Goal: Communication & Community: Answer question/provide support

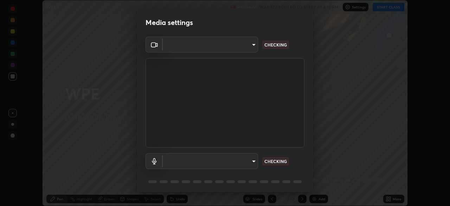
scroll to position [25, 0]
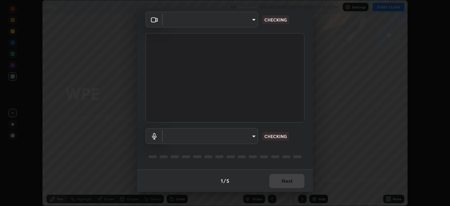
type input "09774d7d098996594ab6bce95c38d17c558d4da6542d49d5e665f1ab1cfd73a1"
type input "communications"
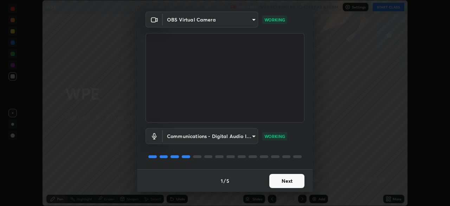
click at [277, 182] on button "Next" at bounding box center [286, 181] width 35 height 14
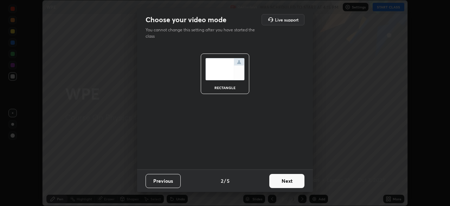
click at [275, 181] on button "Next" at bounding box center [286, 181] width 35 height 14
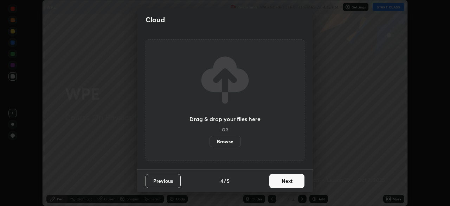
click at [276, 183] on button "Next" at bounding box center [286, 181] width 35 height 14
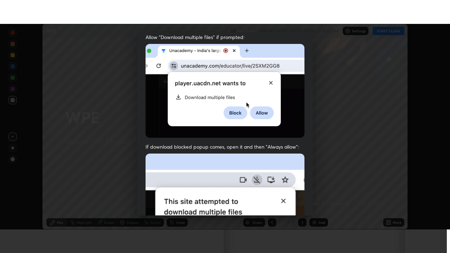
scroll to position [168, 0]
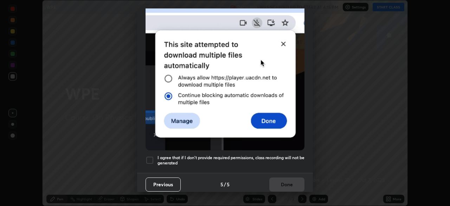
click at [149, 159] on div at bounding box center [150, 160] width 8 height 8
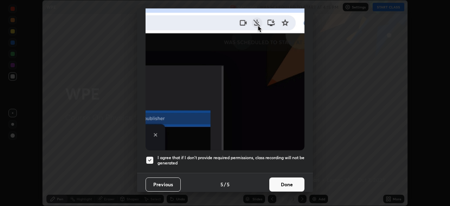
click at [276, 178] on button "Done" at bounding box center [286, 184] width 35 height 14
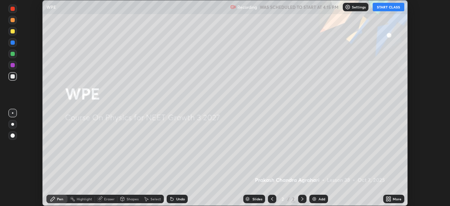
click at [389, 199] on icon at bounding box center [389, 199] width 6 height 6
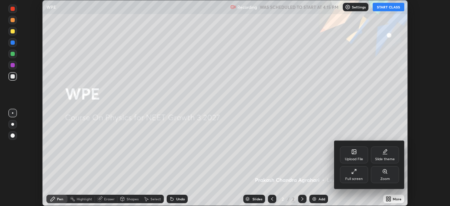
click at [359, 170] on div "Full screen" at bounding box center [354, 174] width 28 height 17
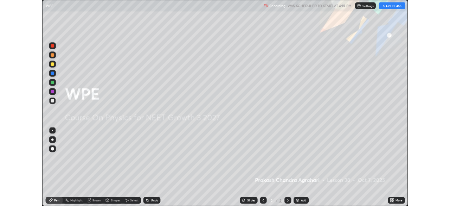
scroll to position [253, 450]
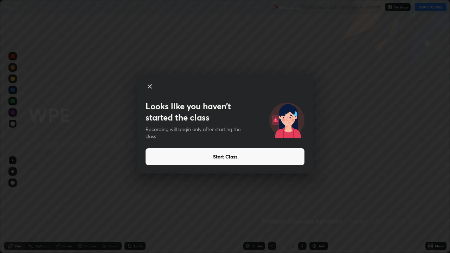
click at [270, 155] on button "Start Class" at bounding box center [225, 156] width 159 height 17
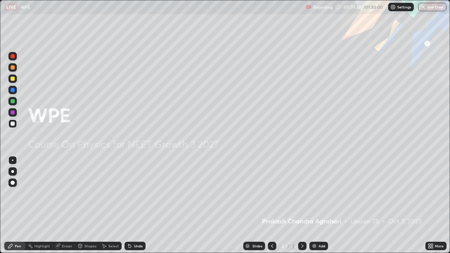
click at [311, 205] on img at bounding box center [314, 246] width 6 height 6
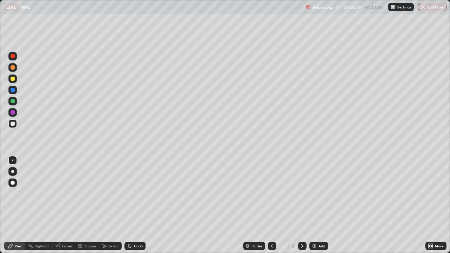
click at [322, 205] on div "Add" at bounding box center [321, 246] width 7 height 4
click at [14, 80] on div at bounding box center [13, 79] width 4 height 4
click at [13, 114] on div at bounding box center [13, 112] width 4 height 4
click at [271, 205] on icon at bounding box center [272, 246] width 2 height 4
click at [271, 205] on icon at bounding box center [272, 246] width 6 height 6
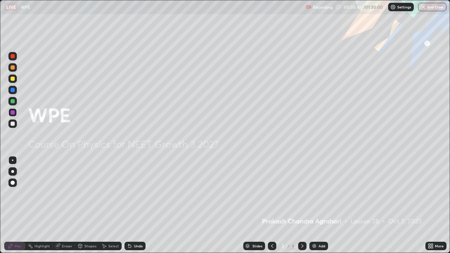
click at [272, 205] on div at bounding box center [272, 246] width 8 height 8
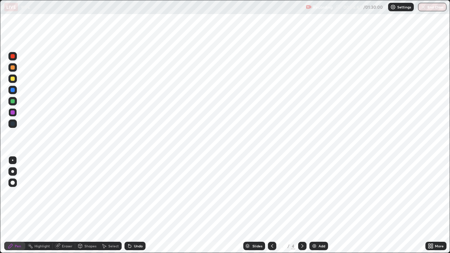
click at [298, 205] on div at bounding box center [302, 246] width 8 height 8
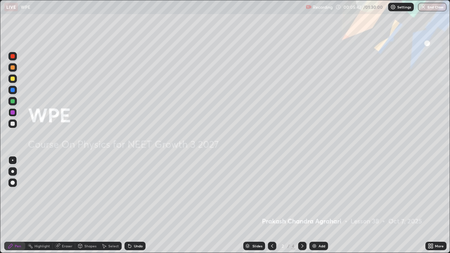
click at [298, 205] on div at bounding box center [302, 246] width 8 height 8
click at [302, 205] on icon at bounding box center [302, 246] width 6 height 6
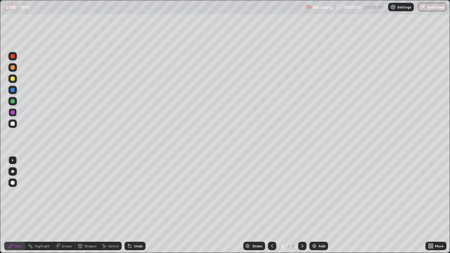
click at [16, 173] on div at bounding box center [12, 171] width 8 height 8
click at [85, 205] on div "Shapes" at bounding box center [87, 246] width 24 height 8
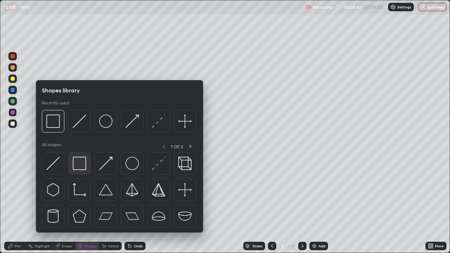
click at [83, 168] on img at bounding box center [79, 163] width 13 height 13
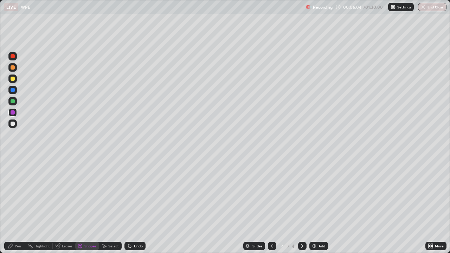
click at [13, 90] on div at bounding box center [13, 90] width 4 height 4
click at [82, 205] on div "Shapes" at bounding box center [87, 246] width 24 height 8
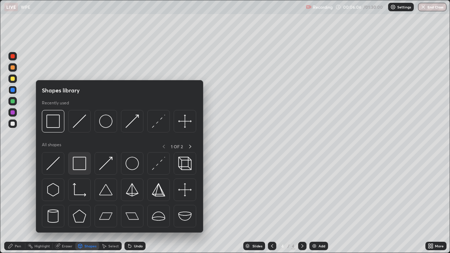
click at [86, 166] on img at bounding box center [79, 163] width 13 height 13
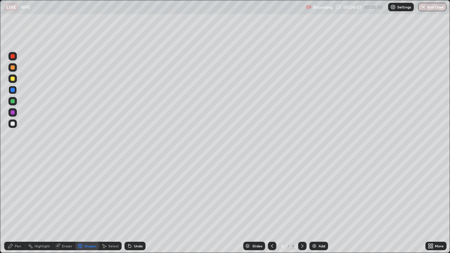
click at [91, 205] on div "Shapes" at bounding box center [90, 246] width 12 height 4
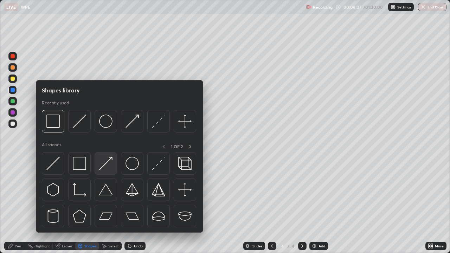
click at [111, 162] on img at bounding box center [105, 163] width 13 height 13
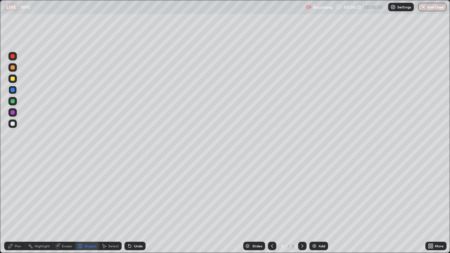
click at [23, 205] on div "Pen" at bounding box center [14, 246] width 21 height 8
click at [13, 122] on div at bounding box center [13, 124] width 4 height 4
click at [109, 205] on div "Select" at bounding box center [113, 246] width 11 height 4
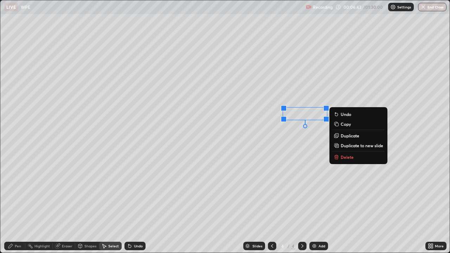
click at [142, 205] on div "Undo" at bounding box center [134, 246] width 21 height 8
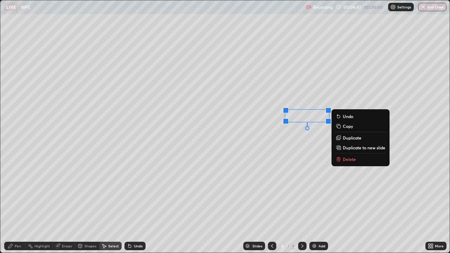
click at [273, 116] on div "0 ° Undo Copy Duplicate Duplicate to new slide Delete" at bounding box center [224, 126] width 449 height 252
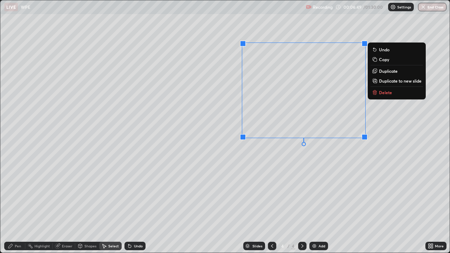
click at [227, 174] on div "0 ° Undo Copy Duplicate Duplicate to new slide Delete" at bounding box center [224, 126] width 449 height 252
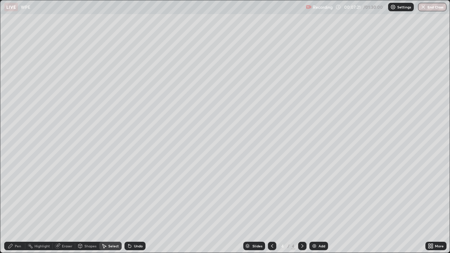
click at [18, 205] on div "Pen" at bounding box center [18, 246] width 6 height 4
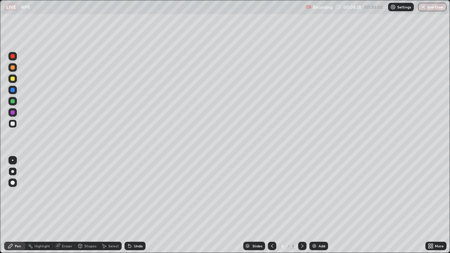
click at [320, 205] on div "Add" at bounding box center [321, 246] width 7 height 4
click at [14, 78] on div at bounding box center [13, 79] width 4 height 4
click at [431, 205] on icon at bounding box center [432, 247] width 2 height 2
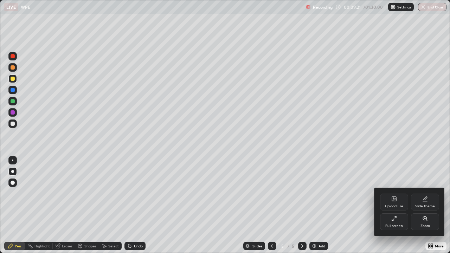
click at [396, 205] on div "Full screen" at bounding box center [394, 221] width 28 height 17
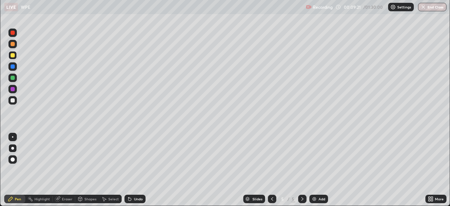
scroll to position [34942, 34697]
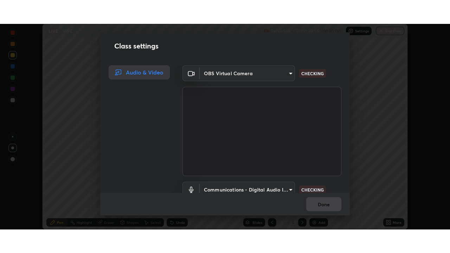
scroll to position [32, 0]
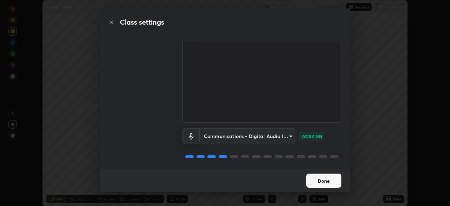
click at [316, 182] on button "Done" at bounding box center [323, 180] width 35 height 14
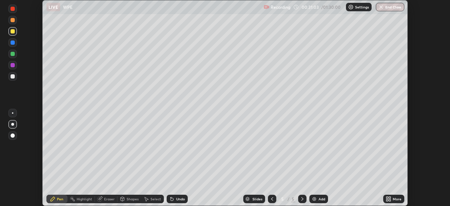
click at [388, 199] on icon at bounding box center [389, 199] width 6 height 6
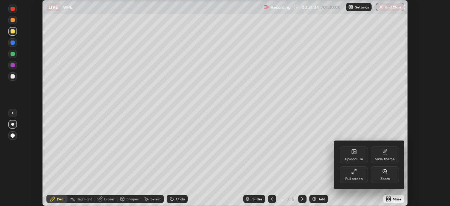
click at [356, 173] on icon at bounding box center [354, 171] width 6 height 6
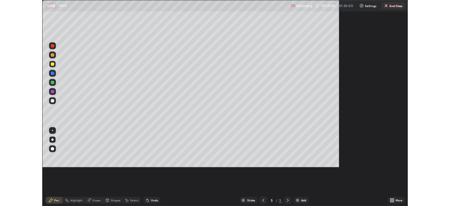
scroll to position [253, 450]
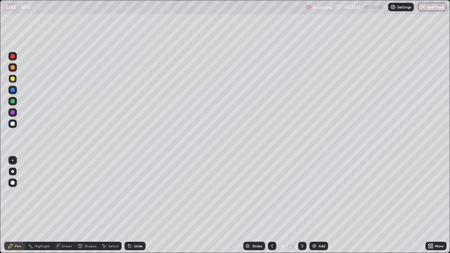
click at [14, 125] on div at bounding box center [13, 124] width 4 height 4
click at [58, 205] on icon at bounding box center [57, 246] width 5 height 5
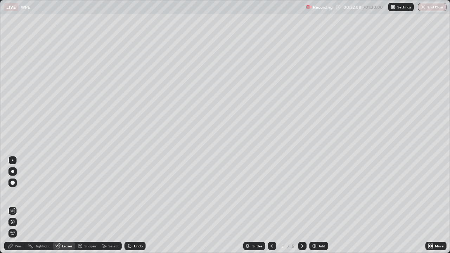
click at [20, 205] on div "Pen" at bounding box center [18, 246] width 6 height 4
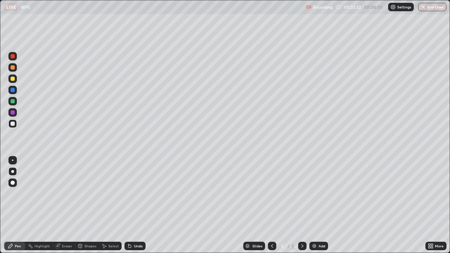
click at [315, 205] on div "Add" at bounding box center [318, 246] width 19 height 8
click at [271, 205] on icon at bounding box center [272, 246] width 6 height 6
click at [314, 205] on img at bounding box center [314, 246] width 6 height 6
click at [11, 101] on div at bounding box center [13, 101] width 4 height 4
click at [69, 205] on div "Eraser" at bounding box center [67, 246] width 11 height 4
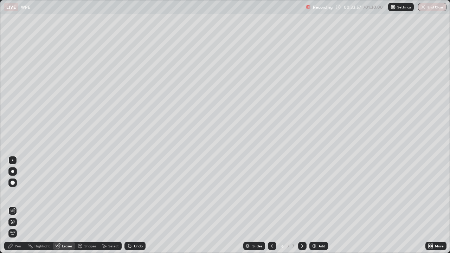
click at [66, 205] on div "Eraser" at bounding box center [67, 246] width 11 height 4
click at [24, 205] on div "Pen" at bounding box center [14, 246] width 21 height 8
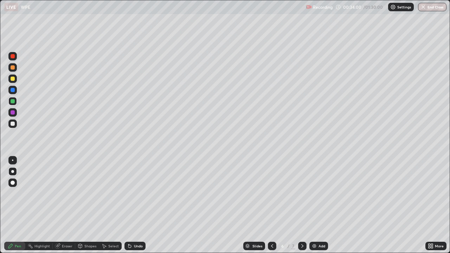
click at [14, 80] on div at bounding box center [12, 79] width 8 height 8
click at [112, 205] on div "Select" at bounding box center [113, 246] width 11 height 4
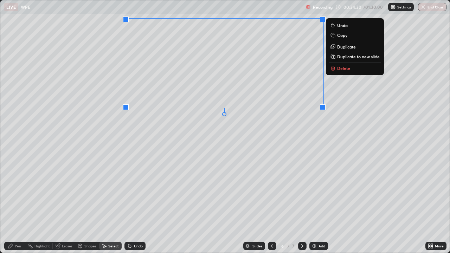
click at [110, 159] on div "0 ° Undo Copy Duplicate Duplicate to new slide Delete" at bounding box center [224, 126] width 449 height 252
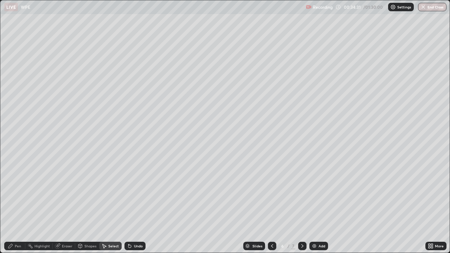
click at [13, 205] on div "Pen" at bounding box center [14, 246] width 21 height 8
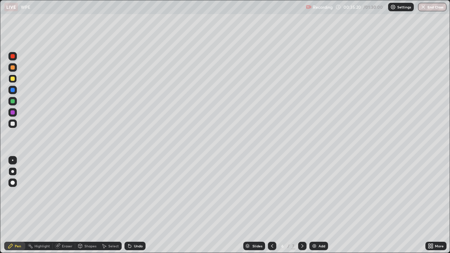
click at [133, 205] on div "Undo" at bounding box center [134, 246] width 21 height 8
click at [132, 205] on div "Undo" at bounding box center [134, 246] width 21 height 8
click at [129, 205] on icon at bounding box center [130, 246] width 6 height 6
click at [14, 101] on div at bounding box center [13, 101] width 4 height 4
click at [134, 205] on div "Undo" at bounding box center [138, 246] width 9 height 4
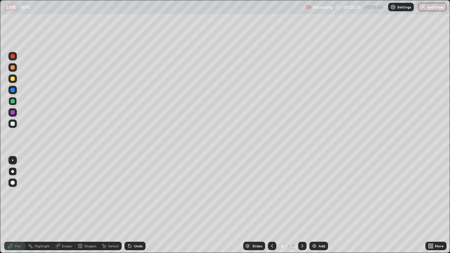
click at [13, 112] on div at bounding box center [13, 112] width 4 height 4
click at [11, 102] on div at bounding box center [13, 101] width 4 height 4
click at [12, 111] on div at bounding box center [13, 112] width 4 height 4
click at [12, 101] on div at bounding box center [13, 101] width 4 height 4
click at [13, 79] on div at bounding box center [13, 79] width 4 height 4
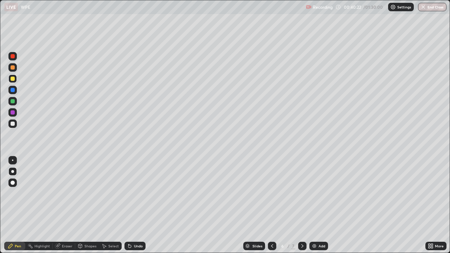
click at [318, 205] on div "Add" at bounding box center [318, 246] width 19 height 8
click at [85, 205] on div "Shapes" at bounding box center [87, 246] width 24 height 8
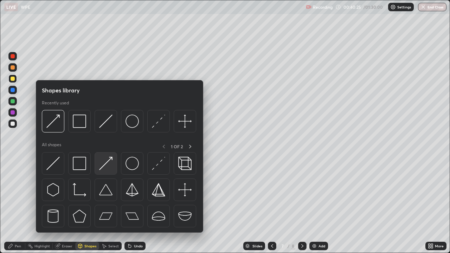
click at [105, 168] on img at bounding box center [105, 163] width 13 height 13
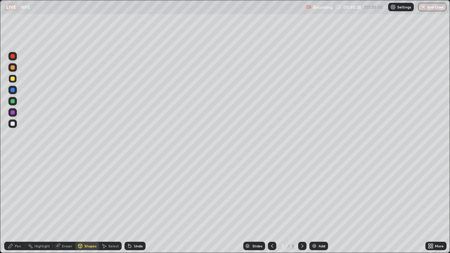
click at [91, 205] on div "Shapes" at bounding box center [90, 246] width 12 height 4
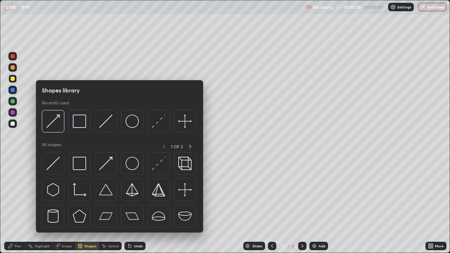
click at [107, 162] on img at bounding box center [105, 163] width 13 height 13
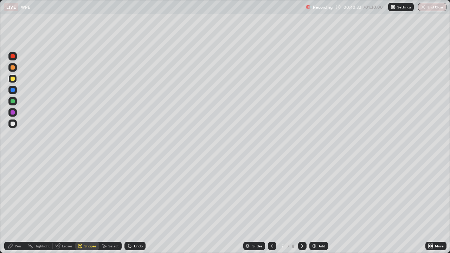
click at [138, 205] on div "Undo" at bounding box center [138, 246] width 9 height 4
click at [14, 111] on div at bounding box center [13, 112] width 4 height 4
click at [16, 205] on div "Pen" at bounding box center [14, 246] width 21 height 8
click at [66, 205] on div "Eraser" at bounding box center [67, 246] width 11 height 4
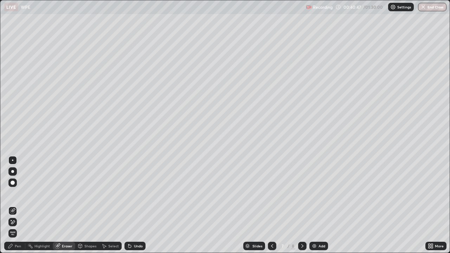
click at [18, 205] on div "Pen" at bounding box center [14, 246] width 21 height 8
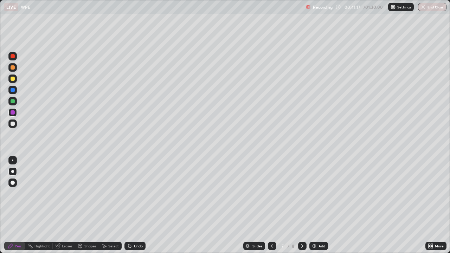
click at [14, 101] on div at bounding box center [13, 101] width 4 height 4
click at [268, 205] on div at bounding box center [272, 246] width 8 height 8
click at [304, 205] on div at bounding box center [302, 246] width 8 height 8
click at [273, 205] on div at bounding box center [272, 246] width 8 height 14
click at [303, 205] on div at bounding box center [302, 246] width 8 height 8
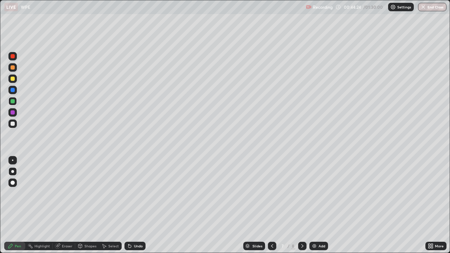
click at [13, 79] on div at bounding box center [13, 79] width 4 height 4
click at [14, 111] on div at bounding box center [13, 112] width 4 height 4
click at [134, 205] on div "Undo" at bounding box center [134, 246] width 21 height 8
click at [135, 205] on div "Undo" at bounding box center [138, 246] width 9 height 4
click at [13, 79] on div at bounding box center [13, 79] width 4 height 4
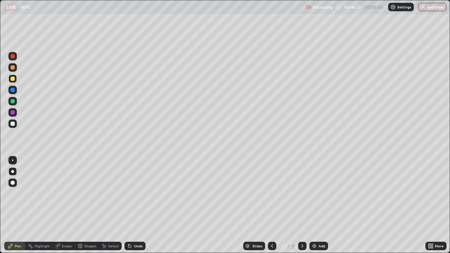
click at [12, 90] on div at bounding box center [13, 90] width 4 height 4
click at [71, 205] on div "Eraser" at bounding box center [67, 246] width 11 height 4
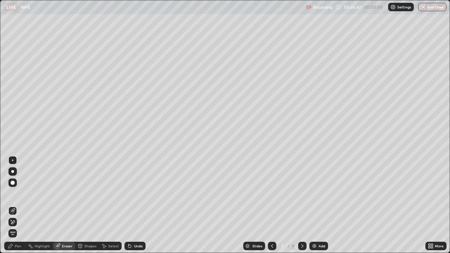
click at [15, 205] on icon at bounding box center [13, 222] width 6 height 6
click at [15, 205] on div "Pen" at bounding box center [18, 246] width 6 height 4
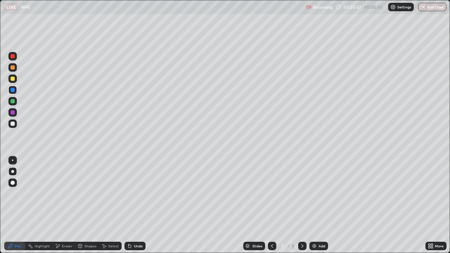
click at [311, 205] on img at bounding box center [314, 246] width 6 height 6
click at [13, 79] on div at bounding box center [13, 79] width 4 height 4
click at [13, 56] on div at bounding box center [13, 56] width 4 height 4
click at [13, 77] on div at bounding box center [13, 79] width 4 height 4
click at [87, 205] on div "Shapes" at bounding box center [90, 246] width 12 height 4
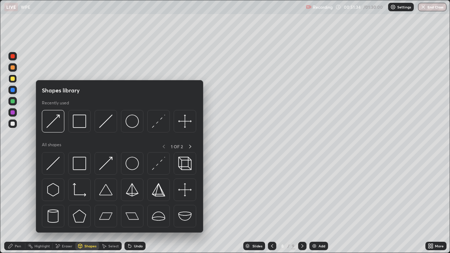
click at [67, 205] on div "Eraser" at bounding box center [67, 246] width 11 height 4
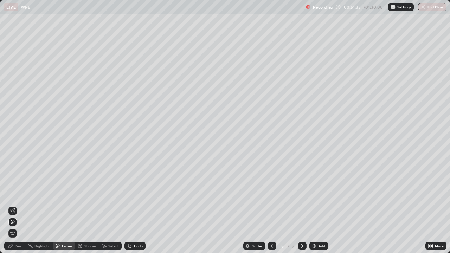
click at [17, 205] on div "Pen" at bounding box center [18, 246] width 6 height 4
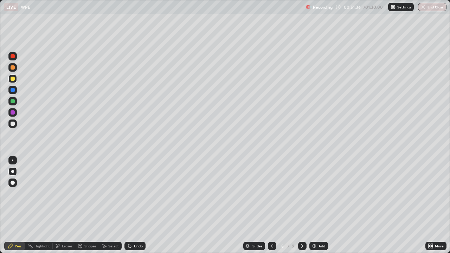
click at [13, 124] on div at bounding box center [13, 124] width 4 height 4
click at [13, 58] on div at bounding box center [13, 56] width 4 height 4
click at [87, 205] on div "Shapes" at bounding box center [90, 246] width 12 height 4
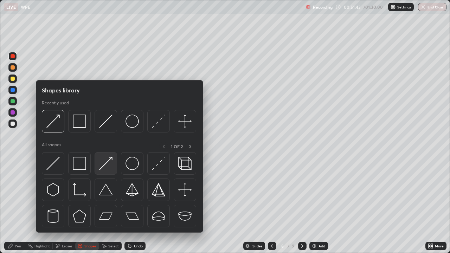
click at [102, 167] on img at bounding box center [105, 163] width 13 height 13
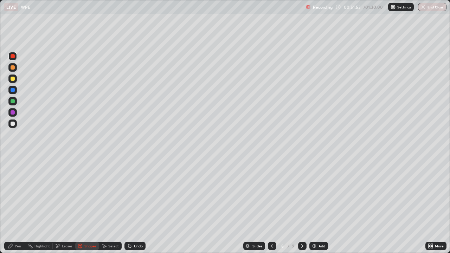
click at [12, 205] on icon at bounding box center [11, 246] width 6 height 6
click at [13, 90] on div at bounding box center [13, 90] width 4 height 4
click at [9, 53] on div at bounding box center [12, 56] width 8 height 8
click at [15, 104] on div at bounding box center [12, 101] width 8 height 8
click at [134, 205] on div "Undo" at bounding box center [138, 246] width 9 height 4
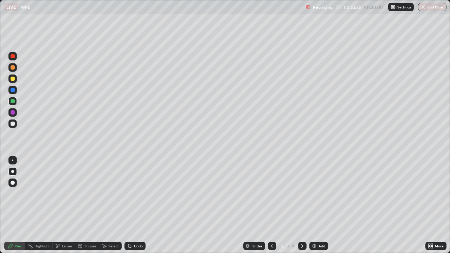
click at [138, 205] on div "Undo" at bounding box center [138, 246] width 9 height 4
click at [83, 205] on div "Shapes" at bounding box center [87, 246] width 24 height 8
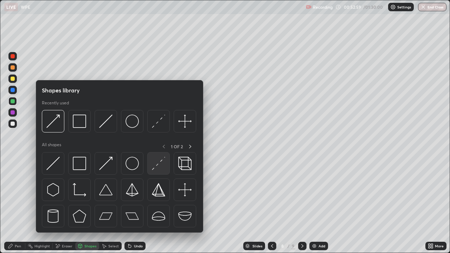
click at [160, 162] on img at bounding box center [158, 163] width 13 height 13
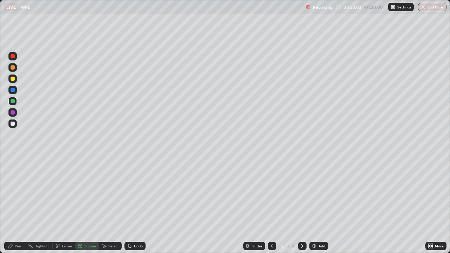
click at [9, 205] on icon at bounding box center [10, 246] width 4 height 4
click at [130, 205] on icon at bounding box center [130, 246] width 6 height 6
click at [130, 205] on div "Undo" at bounding box center [134, 246] width 21 height 8
click at [128, 205] on icon at bounding box center [130, 246] width 6 height 6
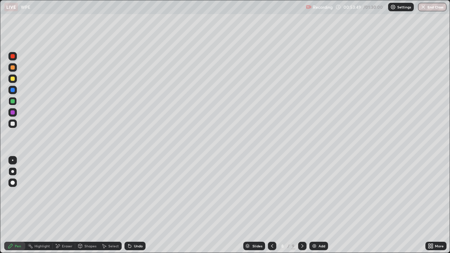
click at [109, 205] on div "Select" at bounding box center [110, 246] width 22 height 8
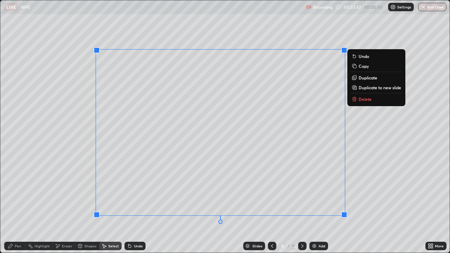
click at [372, 151] on div "0 ° Undo Copy Duplicate Duplicate to new slide Delete" at bounding box center [224, 126] width 449 height 252
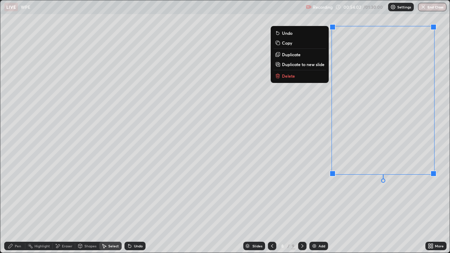
click at [279, 163] on div "0 ° Undo Copy Duplicate Duplicate to new slide Delete" at bounding box center [224, 126] width 449 height 252
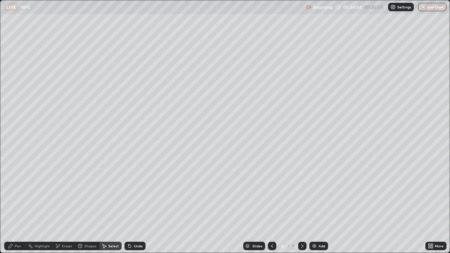
click at [14, 205] on div "Pen" at bounding box center [14, 246] width 21 height 8
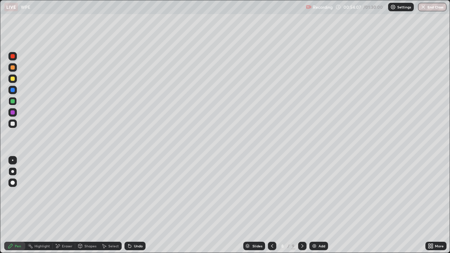
click at [112, 205] on div "Select" at bounding box center [113, 246] width 11 height 4
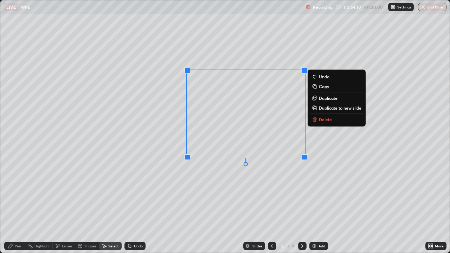
click at [133, 155] on div "0 ° Undo Copy Duplicate Duplicate to new slide Delete" at bounding box center [224, 126] width 449 height 252
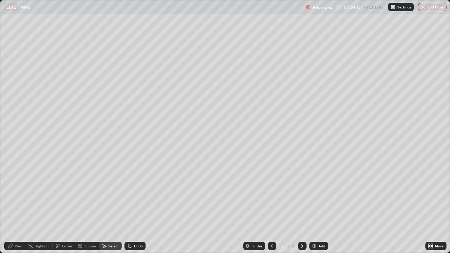
click at [14, 205] on div "Pen" at bounding box center [14, 246] width 21 height 8
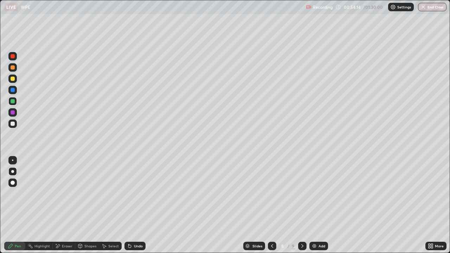
click at [13, 80] on div at bounding box center [13, 79] width 4 height 4
click at [69, 205] on div "Eraser" at bounding box center [64, 246] width 22 height 8
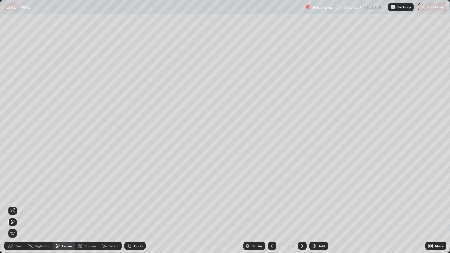
click at [20, 205] on div "Pen" at bounding box center [18, 246] width 6 height 4
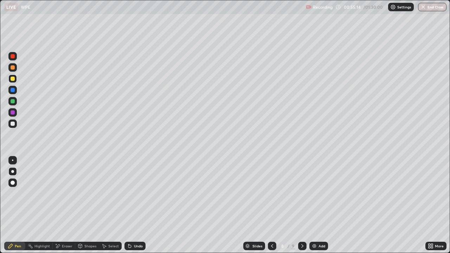
click at [13, 89] on div at bounding box center [13, 90] width 4 height 4
click at [11, 79] on div at bounding box center [13, 79] width 4 height 4
click at [12, 57] on div at bounding box center [13, 56] width 4 height 4
click at [136, 205] on div "Undo" at bounding box center [138, 246] width 9 height 4
click at [135, 205] on div "Undo" at bounding box center [138, 246] width 9 height 4
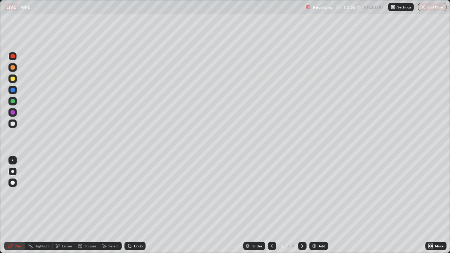
click at [135, 205] on div "Undo" at bounding box center [138, 246] width 9 height 4
click at [131, 205] on icon at bounding box center [130, 246] width 6 height 6
click at [68, 205] on div "Eraser" at bounding box center [67, 246] width 11 height 4
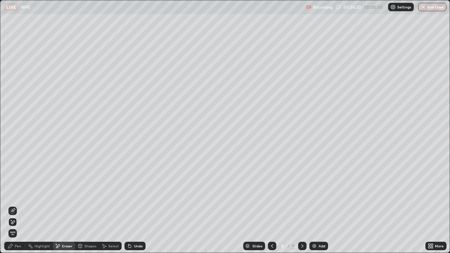
click at [19, 205] on div "Pen" at bounding box center [14, 246] width 21 height 8
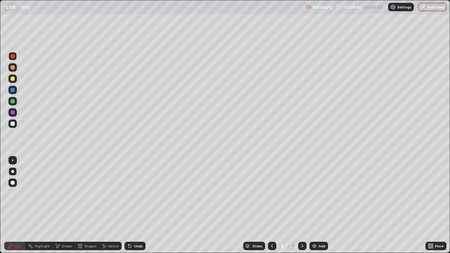
click at [320, 205] on div "Add" at bounding box center [321, 246] width 7 height 4
click at [429, 205] on icon at bounding box center [429, 245] width 2 height 2
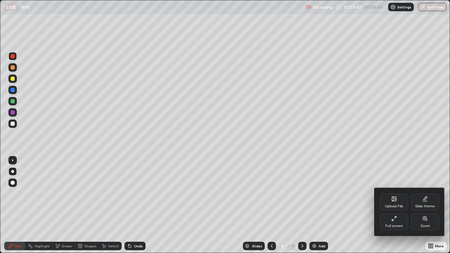
click at [397, 205] on div "Full screen" at bounding box center [394, 221] width 28 height 17
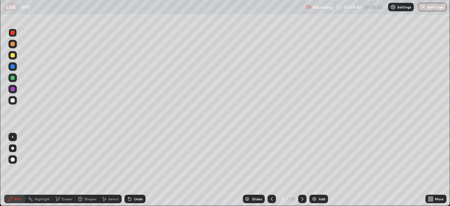
scroll to position [34942, 34697]
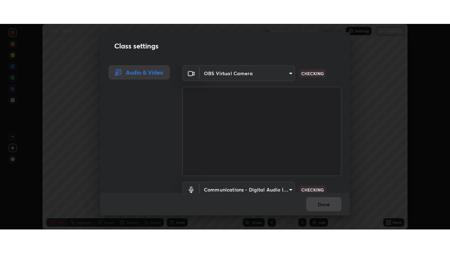
scroll to position [32, 0]
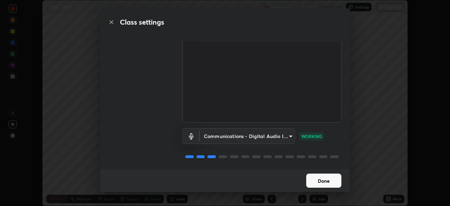
click at [325, 183] on button "Done" at bounding box center [323, 180] width 35 height 14
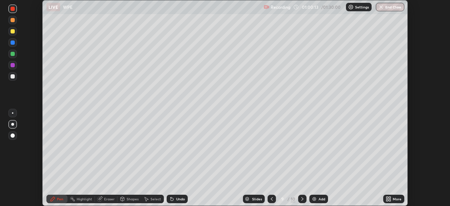
click at [387, 200] on icon at bounding box center [387, 200] width 2 height 2
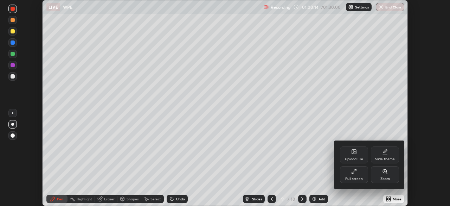
click at [358, 176] on div "Full screen" at bounding box center [354, 174] width 28 height 17
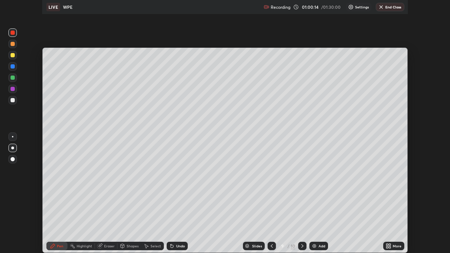
scroll to position [253, 450]
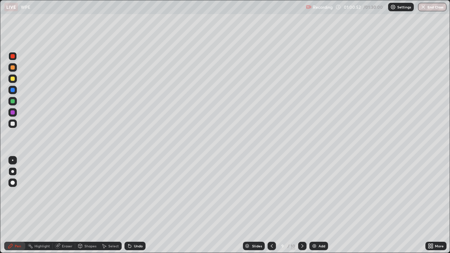
click at [9, 125] on div at bounding box center [12, 124] width 8 height 8
click at [139, 205] on div "Undo" at bounding box center [134, 246] width 21 height 8
click at [12, 80] on div at bounding box center [13, 79] width 4 height 4
click at [65, 205] on div "Eraser" at bounding box center [67, 246] width 11 height 4
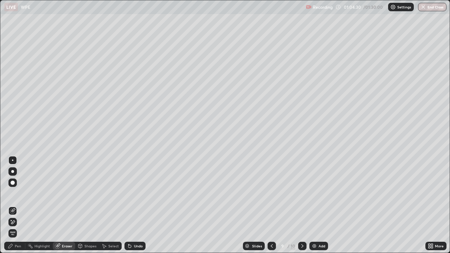
click at [15, 205] on div "Pen" at bounding box center [18, 246] width 6 height 4
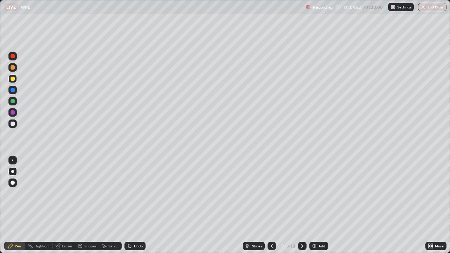
click at [71, 205] on div "Eraser" at bounding box center [67, 246] width 11 height 4
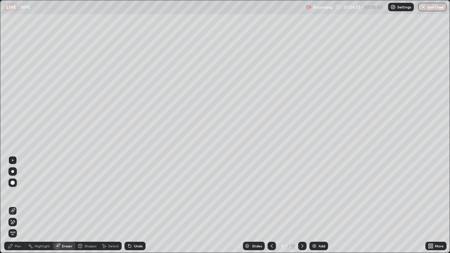
click at [22, 205] on div "Pen" at bounding box center [14, 246] width 21 height 8
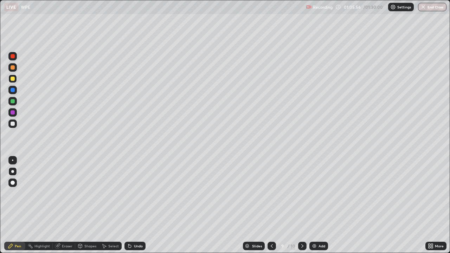
click at [317, 205] on div "Add" at bounding box center [318, 246] width 19 height 8
click at [13, 56] on div at bounding box center [13, 56] width 4 height 4
click at [14, 78] on div at bounding box center [13, 79] width 4 height 4
click at [90, 205] on div "Shapes" at bounding box center [90, 246] width 12 height 4
click at [114, 205] on div "Select" at bounding box center [113, 246] width 11 height 4
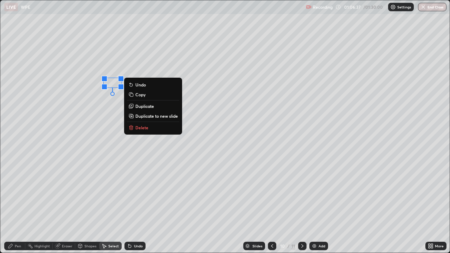
click at [111, 109] on div "0 ° Undo Copy Duplicate Duplicate to new slide Delete" at bounding box center [224, 126] width 449 height 252
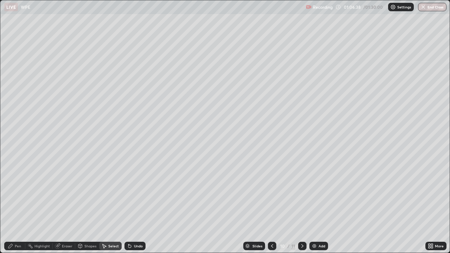
click at [15, 205] on div "Pen" at bounding box center [18, 246] width 6 height 4
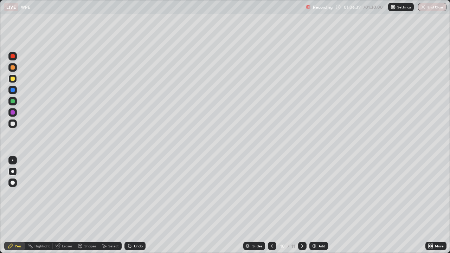
click at [13, 127] on div at bounding box center [12, 124] width 8 height 8
click at [13, 111] on div at bounding box center [13, 112] width 4 height 4
click at [13, 101] on div at bounding box center [13, 101] width 4 height 4
click at [86, 205] on div "Shapes" at bounding box center [90, 246] width 12 height 4
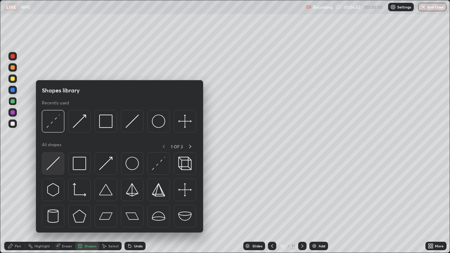
click at [53, 164] on img at bounding box center [52, 163] width 13 height 13
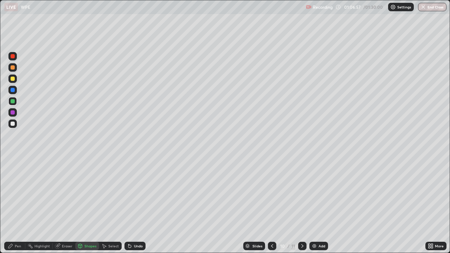
click at [135, 205] on div "Undo" at bounding box center [138, 246] width 9 height 4
click at [14, 124] on div at bounding box center [13, 124] width 4 height 4
click at [92, 205] on div "Shapes" at bounding box center [87, 246] width 24 height 8
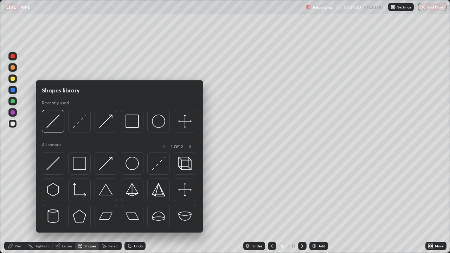
click at [55, 164] on img at bounding box center [52, 163] width 13 height 13
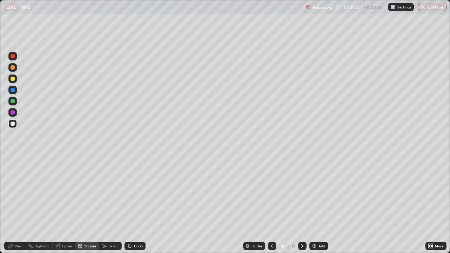
click at [135, 205] on div "Undo" at bounding box center [138, 246] width 9 height 4
click at [136, 205] on div "Undo" at bounding box center [138, 246] width 9 height 4
click at [14, 205] on div "Pen" at bounding box center [14, 246] width 21 height 8
click at [13, 90] on div at bounding box center [13, 90] width 4 height 4
click at [12, 101] on div at bounding box center [13, 101] width 4 height 4
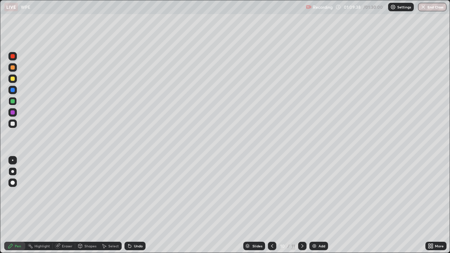
click at [11, 112] on div at bounding box center [13, 112] width 4 height 4
click at [89, 205] on div "Shapes" at bounding box center [90, 246] width 12 height 4
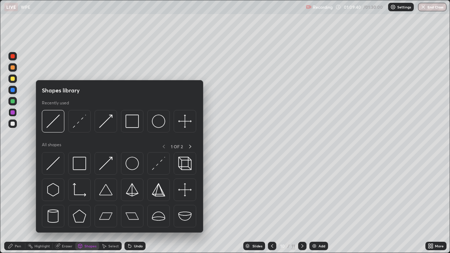
click at [103, 164] on img at bounding box center [105, 163] width 13 height 13
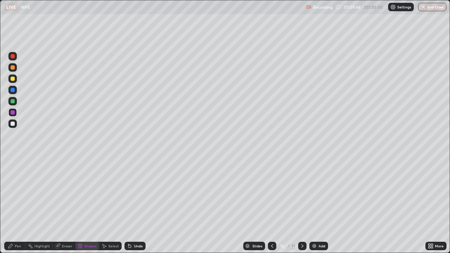
click at [16, 205] on div "Pen" at bounding box center [18, 246] width 6 height 4
click at [90, 205] on div "Shapes" at bounding box center [90, 246] width 12 height 4
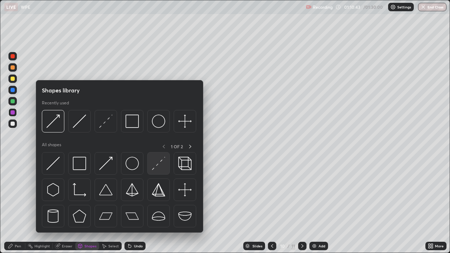
click at [157, 168] on img at bounding box center [158, 163] width 13 height 13
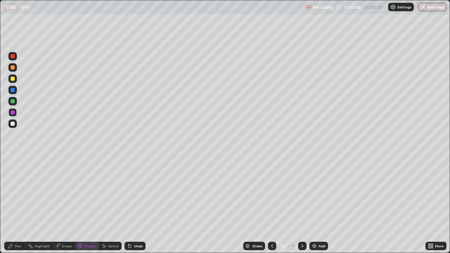
click at [16, 205] on div "Pen" at bounding box center [14, 246] width 21 height 8
click at [13, 125] on div at bounding box center [13, 124] width 4 height 4
click at [12, 91] on div at bounding box center [13, 90] width 4 height 4
click at [12, 57] on div at bounding box center [13, 56] width 4 height 4
click at [12, 77] on div at bounding box center [13, 79] width 4 height 4
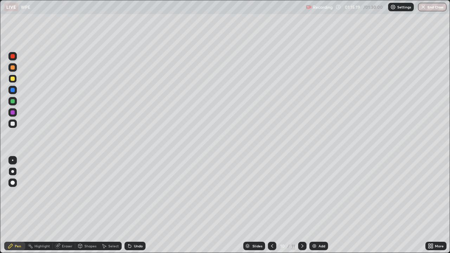
click at [69, 205] on div "Eraser" at bounding box center [67, 246] width 11 height 4
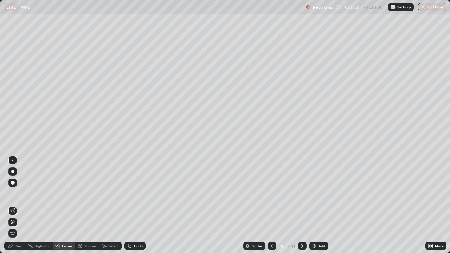
click at [16, 205] on div "Pen" at bounding box center [18, 246] width 6 height 4
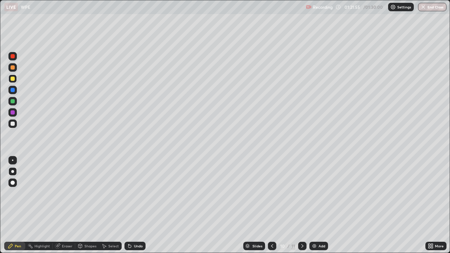
click at [314, 205] on img at bounding box center [314, 246] width 6 height 6
click at [86, 205] on div "Shapes" at bounding box center [87, 246] width 24 height 8
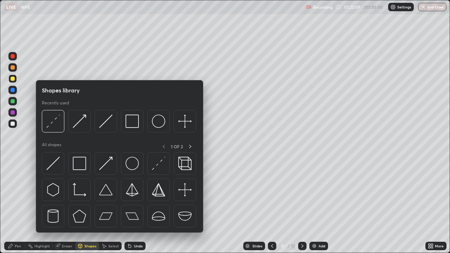
click at [102, 124] on img at bounding box center [105, 121] width 13 height 13
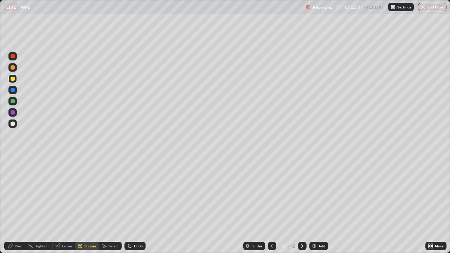
click at [87, 205] on div "Shapes" at bounding box center [90, 246] width 12 height 4
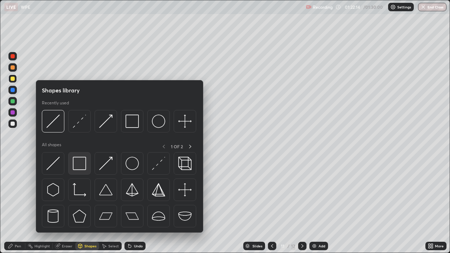
click at [83, 168] on img at bounding box center [79, 163] width 13 height 13
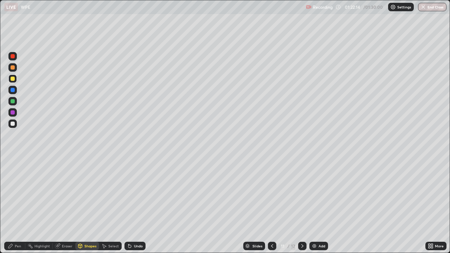
click at [14, 124] on div at bounding box center [13, 124] width 4 height 4
click at [17, 205] on div "Pen" at bounding box center [14, 246] width 21 height 8
click at [14, 113] on div at bounding box center [13, 112] width 4 height 4
click at [138, 205] on div "Undo" at bounding box center [138, 246] width 9 height 4
click at [137, 205] on div "Undo" at bounding box center [138, 246] width 9 height 4
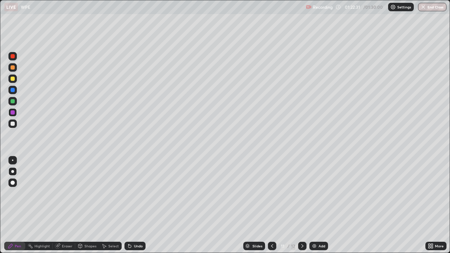
click at [88, 205] on div "Shapes" at bounding box center [90, 246] width 12 height 4
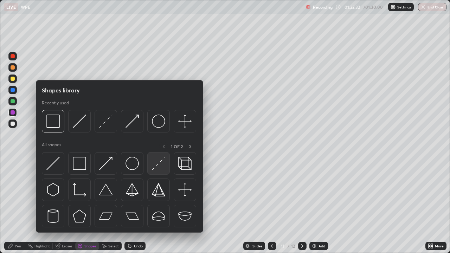
click at [152, 164] on img at bounding box center [158, 163] width 13 height 13
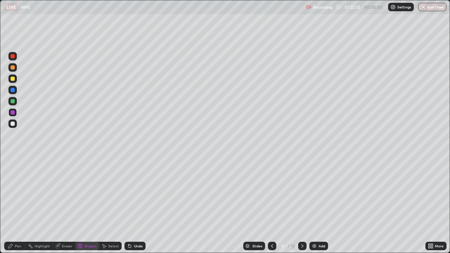
click at [136, 205] on div "Undo" at bounding box center [138, 246] width 9 height 4
click at [90, 205] on div "Shapes" at bounding box center [90, 246] width 12 height 4
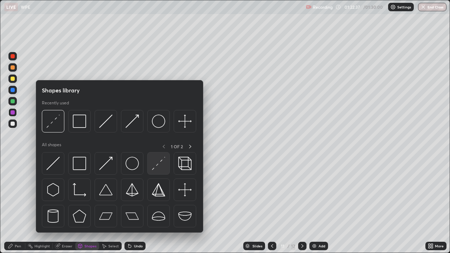
click at [158, 163] on img at bounding box center [158, 163] width 13 height 13
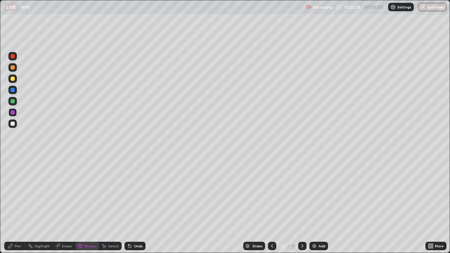
click at [12, 79] on div at bounding box center [13, 79] width 4 height 4
click at [138, 205] on div "Undo" at bounding box center [138, 246] width 9 height 4
click at [134, 205] on div "Undo" at bounding box center [134, 246] width 21 height 8
click at [92, 205] on div "Shapes" at bounding box center [90, 246] width 12 height 4
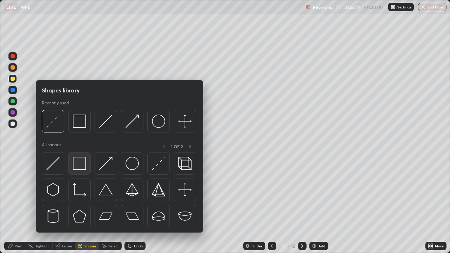
click at [85, 166] on img at bounding box center [79, 163] width 13 height 13
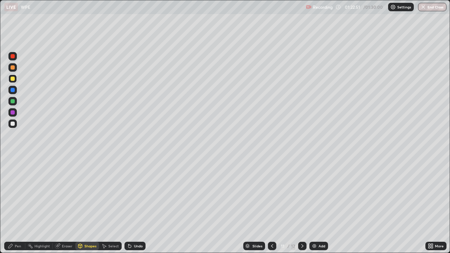
click at [14, 113] on div at bounding box center [13, 112] width 4 height 4
click at [14, 125] on div at bounding box center [13, 124] width 4 height 4
click at [112, 205] on div "Select" at bounding box center [113, 246] width 11 height 4
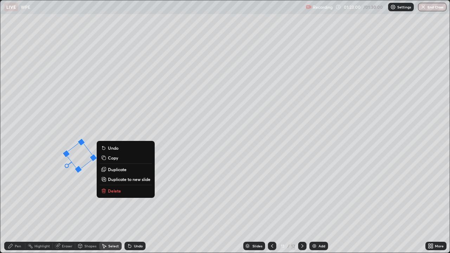
click at [71, 187] on div "52 ° Undo Copy Duplicate Duplicate to new slide Delete" at bounding box center [224, 126] width 449 height 252
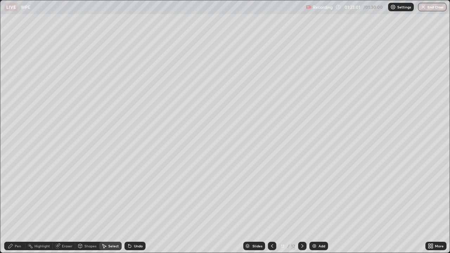
click at [19, 205] on div "Pen" at bounding box center [18, 246] width 6 height 4
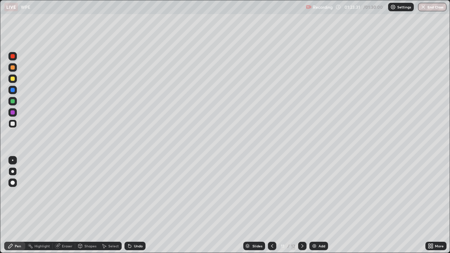
click at [86, 205] on div "Shapes" at bounding box center [90, 246] width 12 height 4
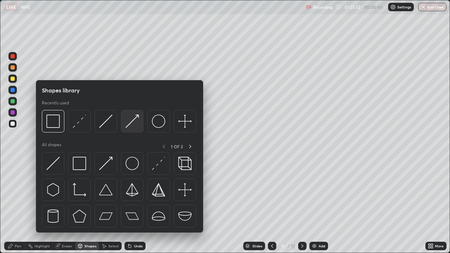
click at [129, 124] on img at bounding box center [131, 121] width 13 height 13
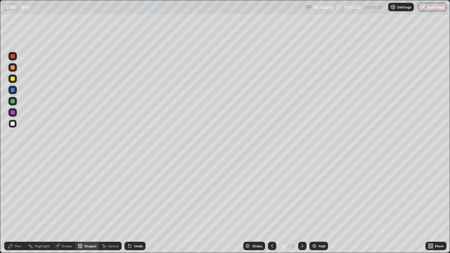
click at [16, 102] on div at bounding box center [12, 101] width 8 height 8
click at [134, 205] on div "Undo" at bounding box center [138, 246] width 9 height 4
click at [18, 205] on div "Pen" at bounding box center [18, 246] width 6 height 4
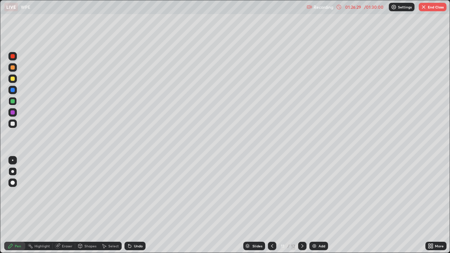
click at [315, 205] on img at bounding box center [314, 246] width 6 height 6
click at [66, 205] on div "Eraser" at bounding box center [67, 246] width 11 height 4
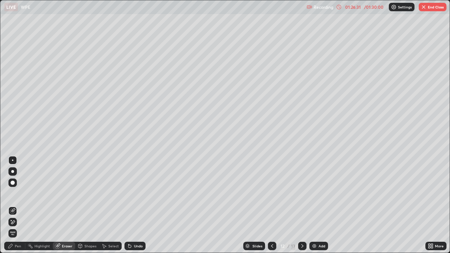
click at [88, 205] on div "Shapes" at bounding box center [90, 246] width 12 height 4
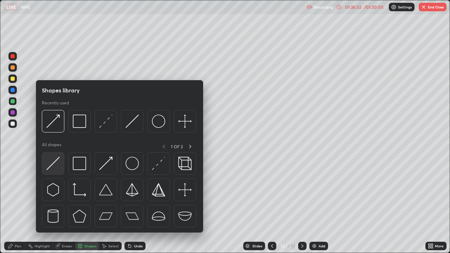
click at [58, 163] on img at bounding box center [52, 163] width 13 height 13
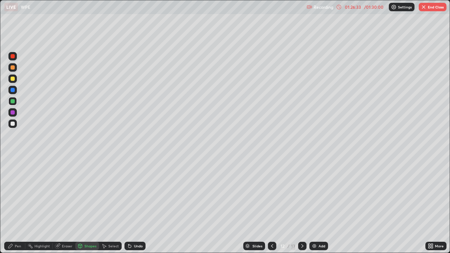
click at [14, 78] on div at bounding box center [13, 79] width 4 height 4
click at [16, 205] on div "Pen" at bounding box center [18, 246] width 6 height 4
click at [89, 205] on div "Shapes" at bounding box center [90, 246] width 12 height 4
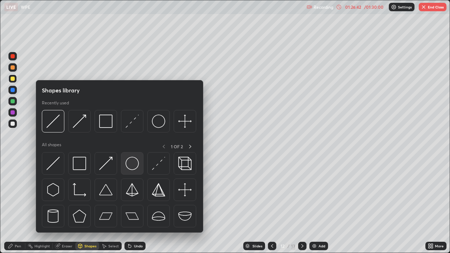
click at [133, 166] on img at bounding box center [131, 163] width 13 height 13
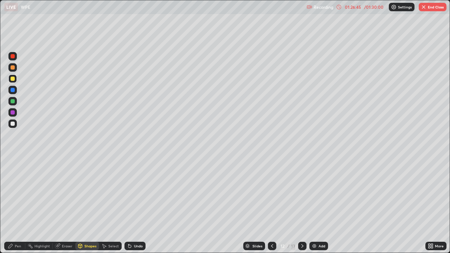
click at [90, 205] on div "Shapes" at bounding box center [90, 246] width 12 height 4
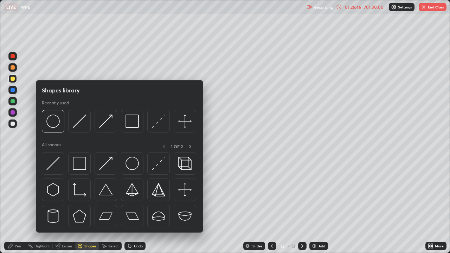
click at [58, 164] on img at bounding box center [52, 163] width 13 height 13
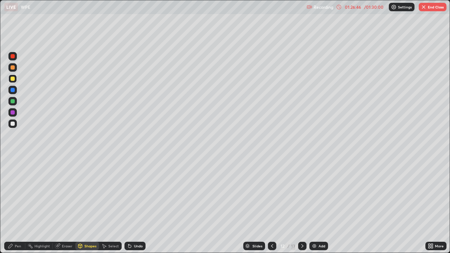
click at [13, 123] on div at bounding box center [13, 124] width 4 height 4
click at [137, 205] on div "Undo" at bounding box center [134, 246] width 21 height 8
click at [17, 205] on div "Pen" at bounding box center [18, 246] width 6 height 4
click at [89, 205] on div "Shapes" at bounding box center [90, 246] width 12 height 4
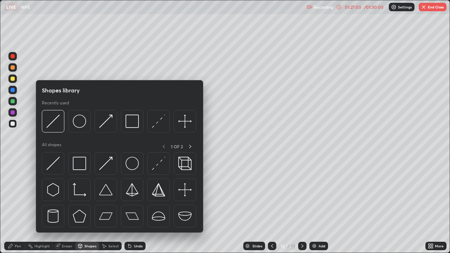
click at [85, 168] on img at bounding box center [79, 163] width 13 height 13
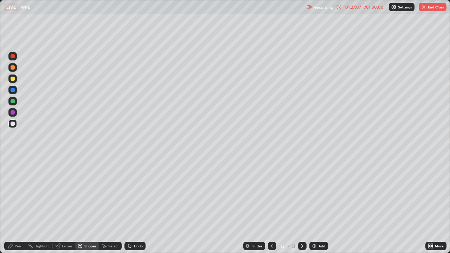
click at [138, 205] on div "Undo" at bounding box center [138, 246] width 9 height 4
click at [21, 205] on div "Pen" at bounding box center [18, 246] width 6 height 4
click at [13, 111] on div at bounding box center [13, 112] width 4 height 4
click at [11, 79] on div at bounding box center [13, 79] width 4 height 4
click at [12, 110] on div at bounding box center [13, 112] width 4 height 4
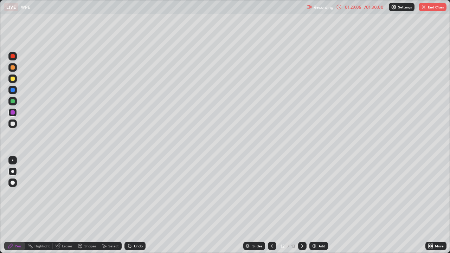
click at [13, 79] on div at bounding box center [13, 79] width 4 height 4
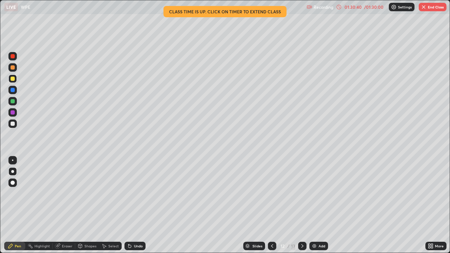
click at [14, 56] on div at bounding box center [13, 56] width 4 height 4
click at [366, 8] on div "/ 01:30:00" at bounding box center [374, 7] width 22 height 4
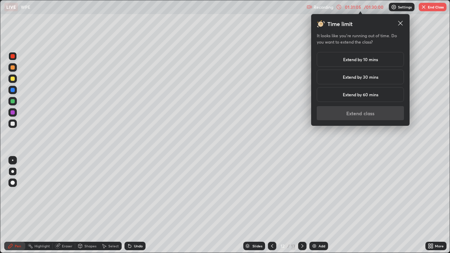
click at [346, 76] on h5 "Extend by 30 mins" at bounding box center [360, 77] width 35 height 6
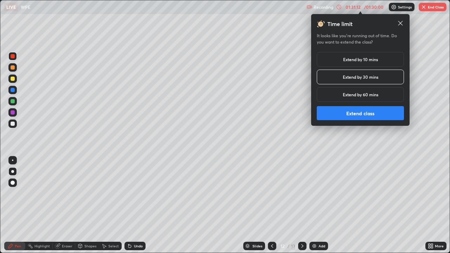
click at [353, 111] on button "Extend class" at bounding box center [360, 113] width 87 height 14
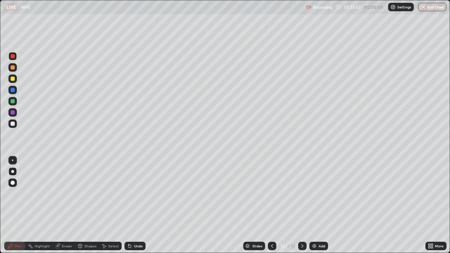
click at [12, 79] on div at bounding box center [13, 79] width 4 height 4
click at [112, 205] on div "Select" at bounding box center [113, 246] width 11 height 4
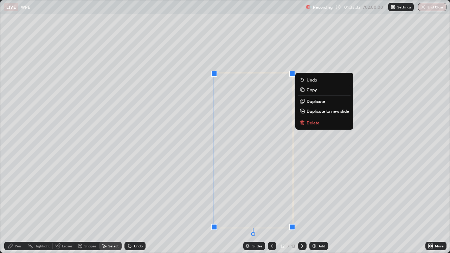
click at [313, 120] on p "Delete" at bounding box center [312, 123] width 13 height 6
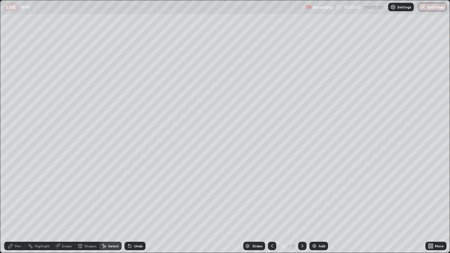
click at [13, 205] on icon at bounding box center [11, 246] width 6 height 6
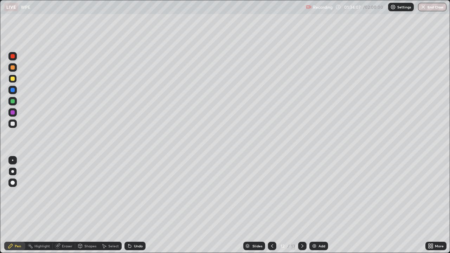
click at [12, 112] on div at bounding box center [13, 112] width 4 height 4
click at [13, 123] on div at bounding box center [13, 124] width 4 height 4
click at [112, 205] on div "Select" at bounding box center [113, 246] width 11 height 4
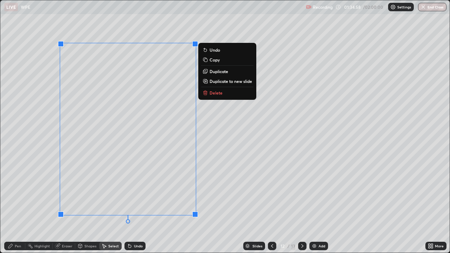
click at [209, 82] on button "Duplicate to new slide" at bounding box center [227, 81] width 52 height 8
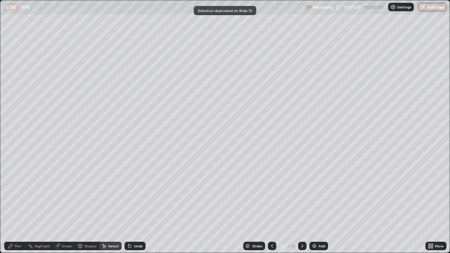
click at [17, 205] on div "Pen" at bounding box center [18, 246] width 6 height 4
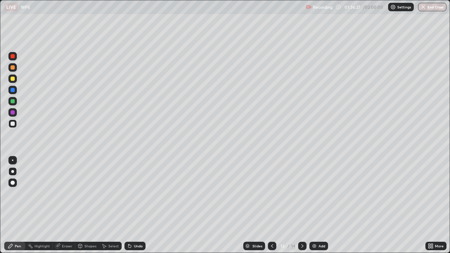
click at [13, 80] on div at bounding box center [13, 79] width 4 height 4
click at [113, 205] on div "Select" at bounding box center [113, 246] width 11 height 4
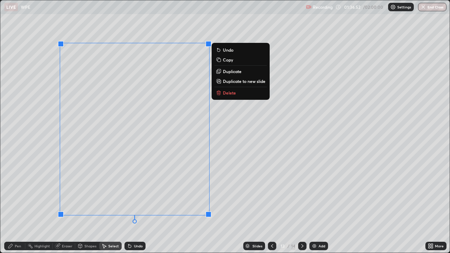
click at [224, 81] on p "Duplicate to new slide" at bounding box center [244, 81] width 43 height 6
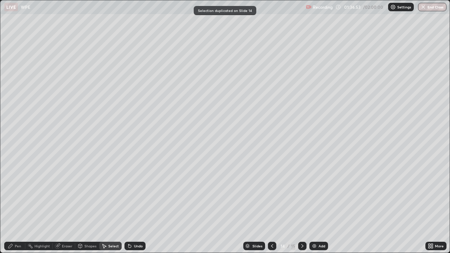
click at [13, 205] on div "Pen" at bounding box center [14, 246] width 21 height 8
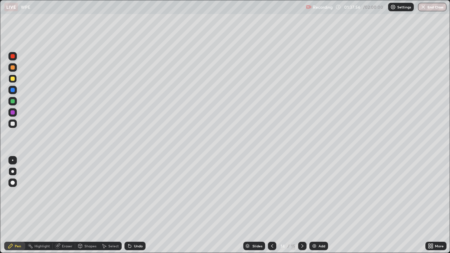
click at [68, 205] on div "Eraser" at bounding box center [67, 246] width 11 height 4
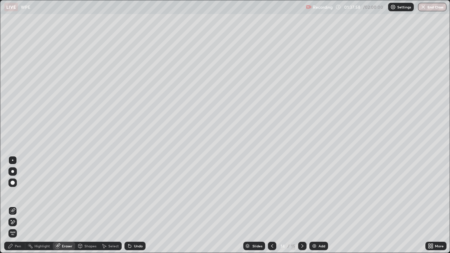
click at [18, 205] on div "Pen" at bounding box center [14, 246] width 21 height 8
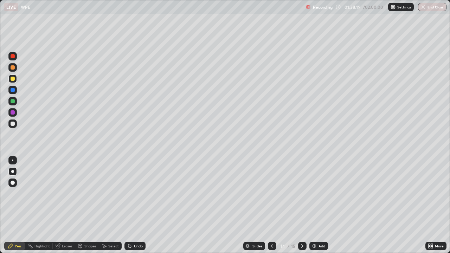
click at [73, 205] on div "Eraser" at bounding box center [64, 246] width 22 height 8
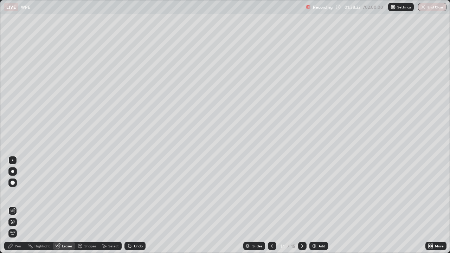
click at [23, 205] on div "Pen" at bounding box center [14, 246] width 21 height 8
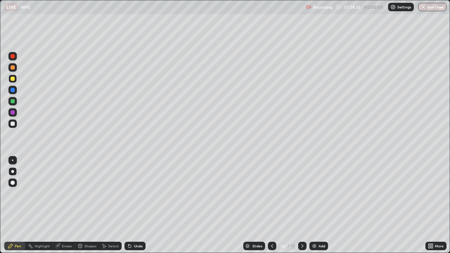
click at [65, 205] on div "Eraser" at bounding box center [67, 246] width 11 height 4
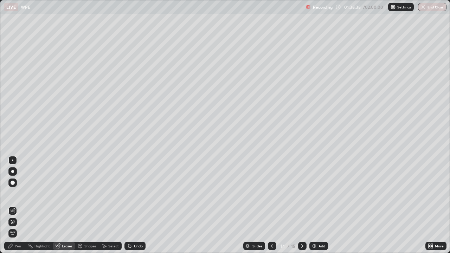
click at [20, 205] on div "Pen" at bounding box center [18, 246] width 6 height 4
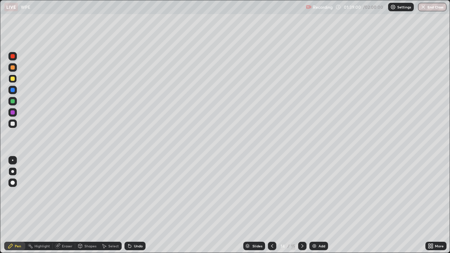
click at [12, 103] on div at bounding box center [13, 101] width 4 height 4
click at [115, 205] on div "Select" at bounding box center [113, 246] width 11 height 4
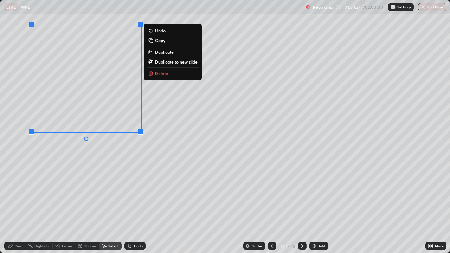
click at [77, 166] on div "0 ° Undo Copy Duplicate Duplicate to new slide Delete" at bounding box center [224, 126] width 449 height 252
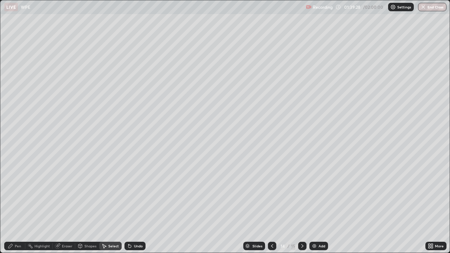
click at [16, 205] on div "Pen" at bounding box center [14, 246] width 21 height 8
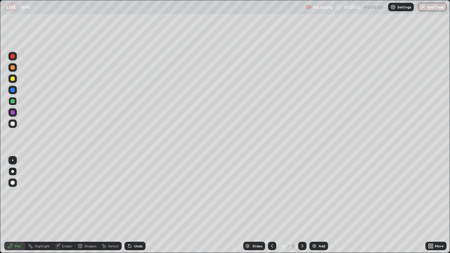
click at [130, 205] on icon at bounding box center [130, 246] width 6 height 6
click at [13, 112] on div at bounding box center [13, 112] width 4 height 4
click at [269, 205] on icon at bounding box center [272, 246] width 6 height 6
click at [302, 205] on icon at bounding box center [302, 246] width 2 height 4
click at [12, 101] on div at bounding box center [13, 101] width 4 height 4
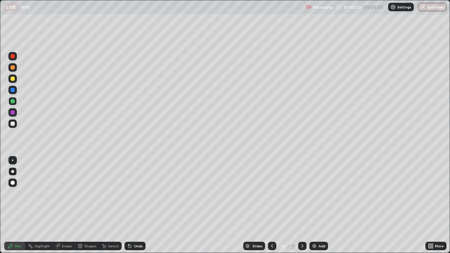
click at [135, 205] on div "Undo" at bounding box center [138, 246] width 9 height 4
click at [271, 205] on icon at bounding box center [272, 246] width 6 height 6
click at [274, 205] on div at bounding box center [272, 246] width 8 height 8
click at [293, 205] on div "15" at bounding box center [293, 246] width 4 height 6
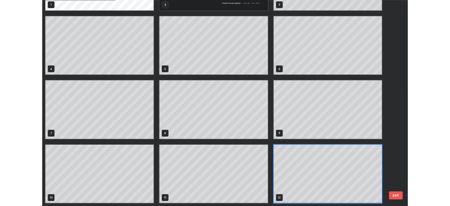
scroll to position [250, 446]
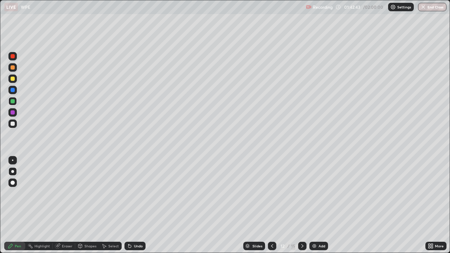
click at [302, 205] on icon at bounding box center [302, 246] width 6 height 6
click at [299, 205] on div at bounding box center [302, 246] width 8 height 8
click at [312, 205] on img at bounding box center [314, 246] width 6 height 6
click at [14, 79] on div at bounding box center [13, 79] width 4 height 4
click at [86, 205] on div "Shapes" at bounding box center [90, 246] width 12 height 4
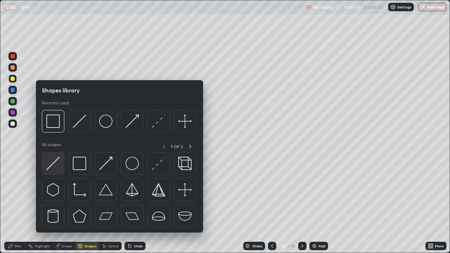
click at [57, 167] on img at bounding box center [52, 163] width 13 height 13
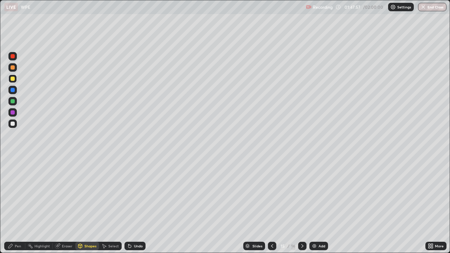
click at [13, 102] on div at bounding box center [13, 101] width 4 height 4
click at [85, 205] on div "Shapes" at bounding box center [90, 246] width 12 height 4
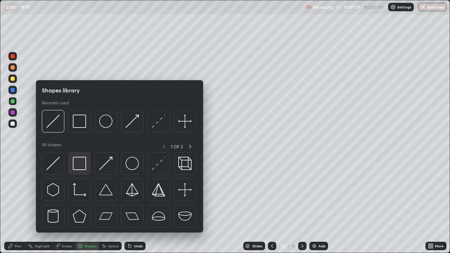
click at [82, 163] on img at bounding box center [79, 163] width 13 height 13
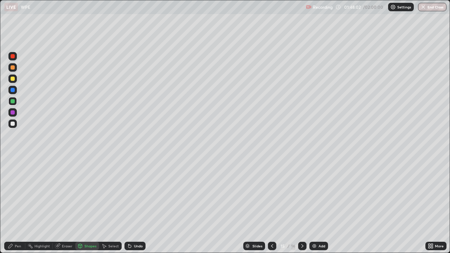
click at [22, 205] on div "Pen" at bounding box center [14, 246] width 21 height 8
click at [16, 126] on div at bounding box center [12, 124] width 8 height 8
click at [13, 113] on div at bounding box center [13, 112] width 4 height 4
click at [11, 91] on div at bounding box center [13, 90] width 4 height 4
click at [90, 205] on div "Shapes" at bounding box center [90, 246] width 12 height 4
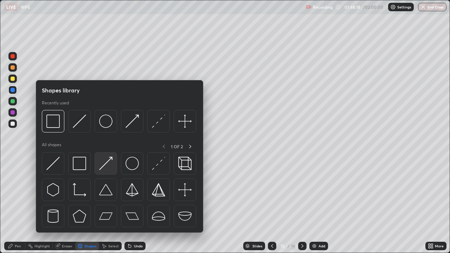
click at [110, 167] on img at bounding box center [105, 163] width 13 height 13
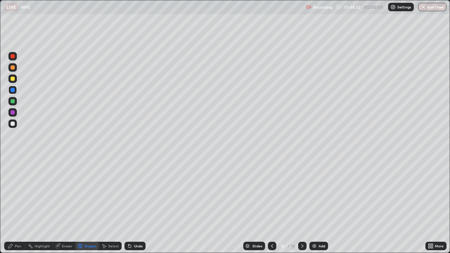
click at [86, 205] on div "Shapes" at bounding box center [90, 246] width 12 height 4
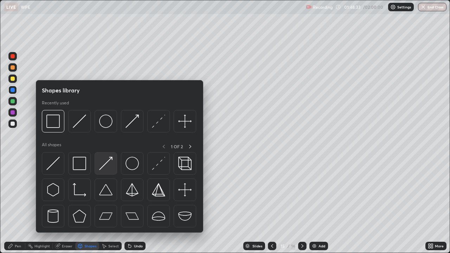
click at [102, 167] on img at bounding box center [105, 163] width 13 height 13
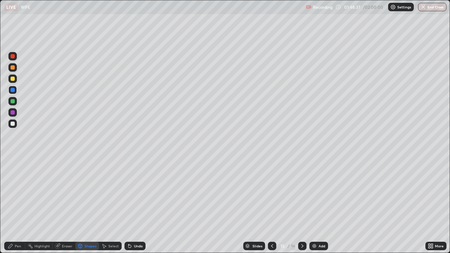
click at [12, 57] on div at bounding box center [13, 56] width 4 height 4
click at [17, 125] on div at bounding box center [12, 124] width 8 height 8
click at [17, 205] on div "Pen" at bounding box center [14, 246] width 21 height 8
click at [79, 205] on icon at bounding box center [80, 246] width 6 height 6
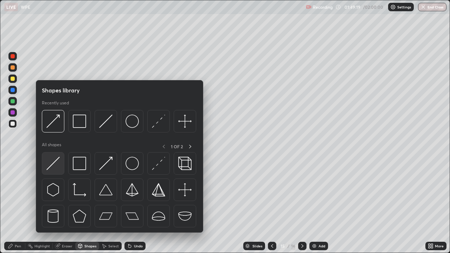
click at [58, 167] on img at bounding box center [52, 163] width 13 height 13
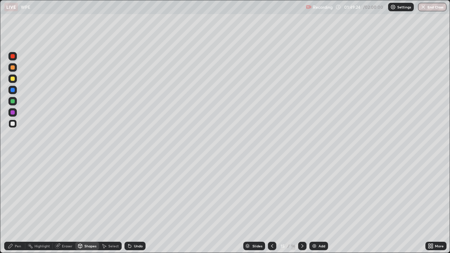
click at [89, 205] on div "Shapes" at bounding box center [90, 246] width 12 height 4
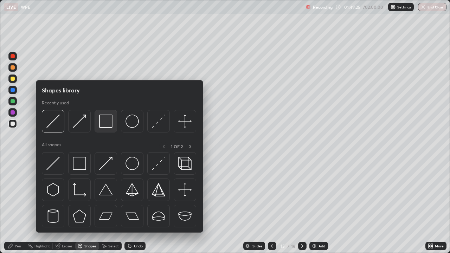
click at [103, 122] on img at bounding box center [105, 121] width 13 height 13
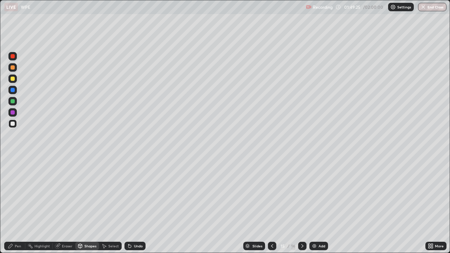
click at [13, 103] on div at bounding box center [13, 101] width 4 height 4
click at [112, 205] on div "Select" at bounding box center [113, 246] width 11 height 4
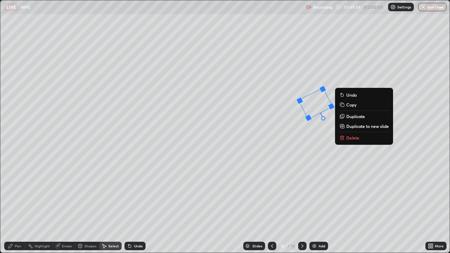
click at [292, 152] on div "27 ° Undo Copy Duplicate Duplicate to new slide Delete" at bounding box center [224, 126] width 449 height 252
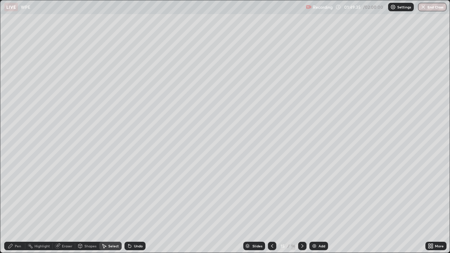
click at [17, 205] on div "Pen" at bounding box center [18, 246] width 6 height 4
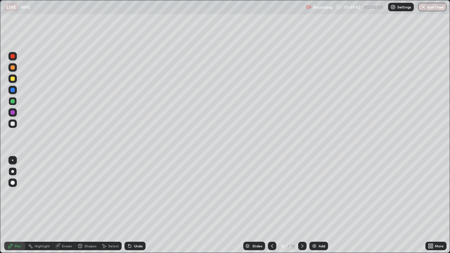
click at [89, 205] on div "Shapes" at bounding box center [90, 246] width 12 height 4
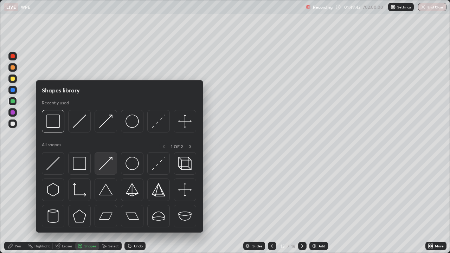
click at [106, 163] on img at bounding box center [105, 163] width 13 height 13
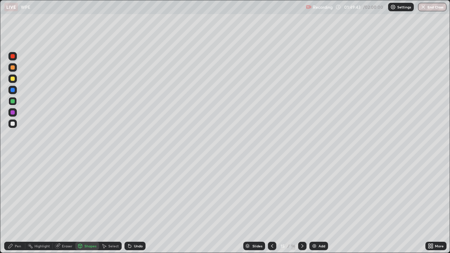
click at [12, 123] on div at bounding box center [13, 124] width 4 height 4
click at [13, 79] on div at bounding box center [13, 79] width 4 height 4
click at [136, 205] on div "Undo" at bounding box center [138, 246] width 9 height 4
click at [14, 113] on div at bounding box center [13, 112] width 4 height 4
click at [18, 205] on div "Pen" at bounding box center [18, 246] width 6 height 4
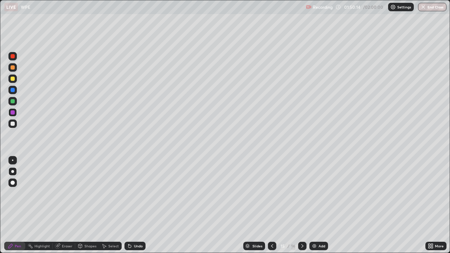
click at [132, 205] on div "Undo" at bounding box center [134, 246] width 21 height 8
click at [59, 205] on icon at bounding box center [58, 246] width 4 height 4
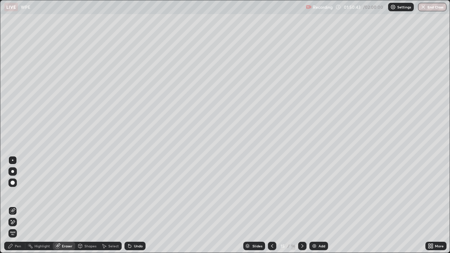
click at [19, 205] on div "Pen" at bounding box center [18, 246] width 6 height 4
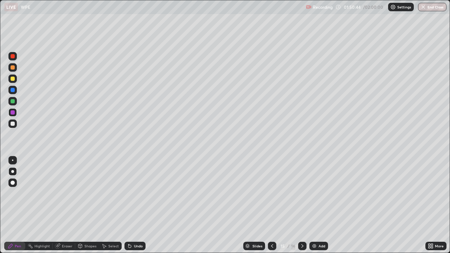
click at [14, 123] on div at bounding box center [13, 124] width 4 height 4
click at [12, 80] on div at bounding box center [13, 79] width 4 height 4
click at [440, 5] on button "End Class" at bounding box center [433, 7] width 28 height 8
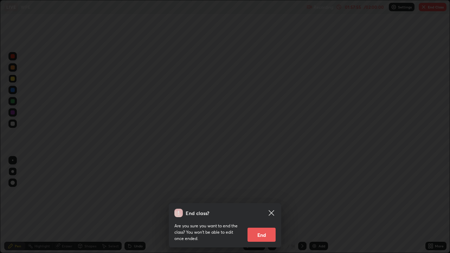
click at [261, 205] on button "End" at bounding box center [261, 235] width 28 height 14
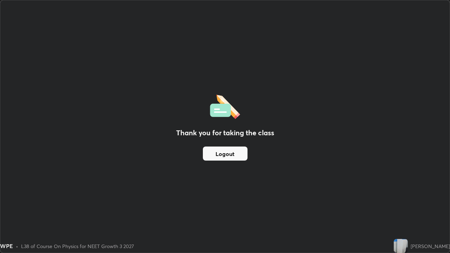
click at [236, 147] on button "Logout" at bounding box center [225, 154] width 45 height 14
click at [233, 155] on button "Logout" at bounding box center [225, 154] width 45 height 14
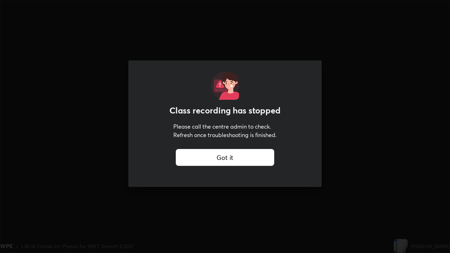
click at [235, 158] on div "Got it" at bounding box center [225, 157] width 98 height 17
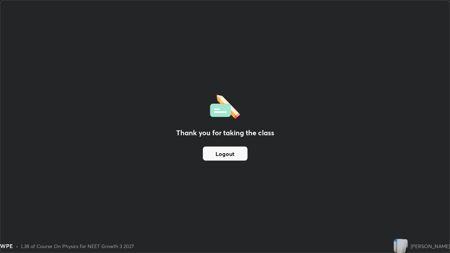
click at [234, 151] on button "Logout" at bounding box center [225, 154] width 45 height 14
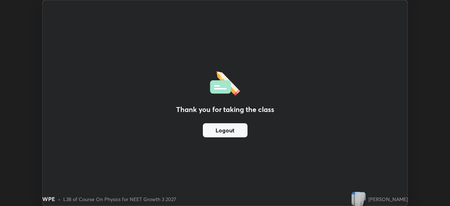
scroll to position [34942, 34697]
